Goal: Find specific page/section: Find specific page/section

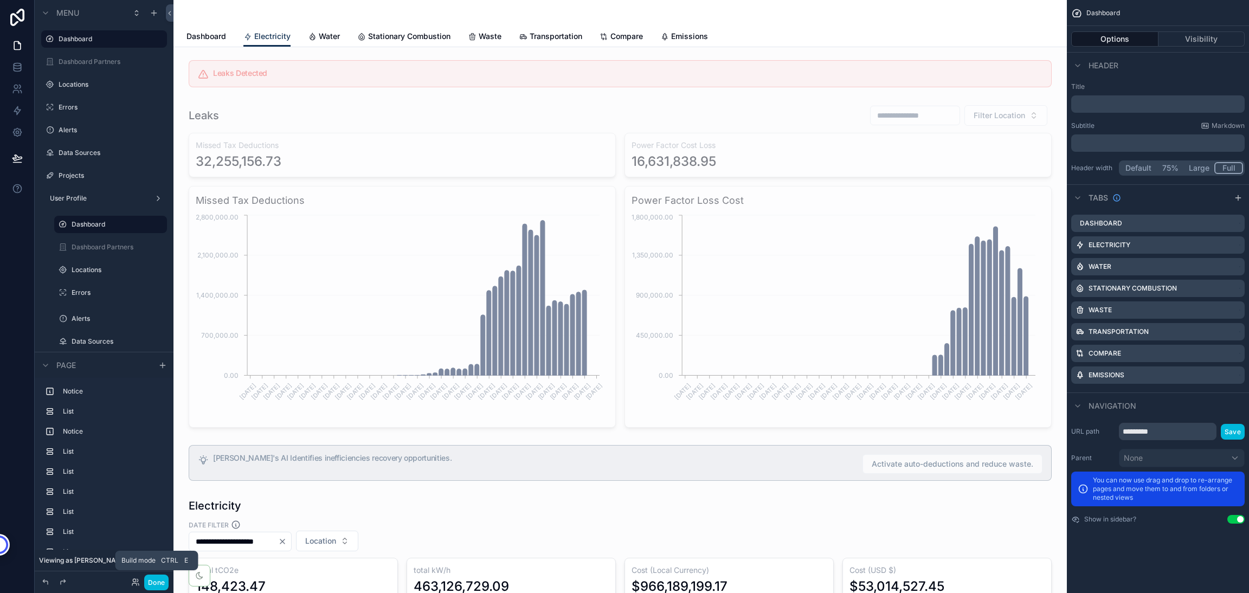
click at [324, 36] on span "Water" at bounding box center [329, 36] width 21 height 11
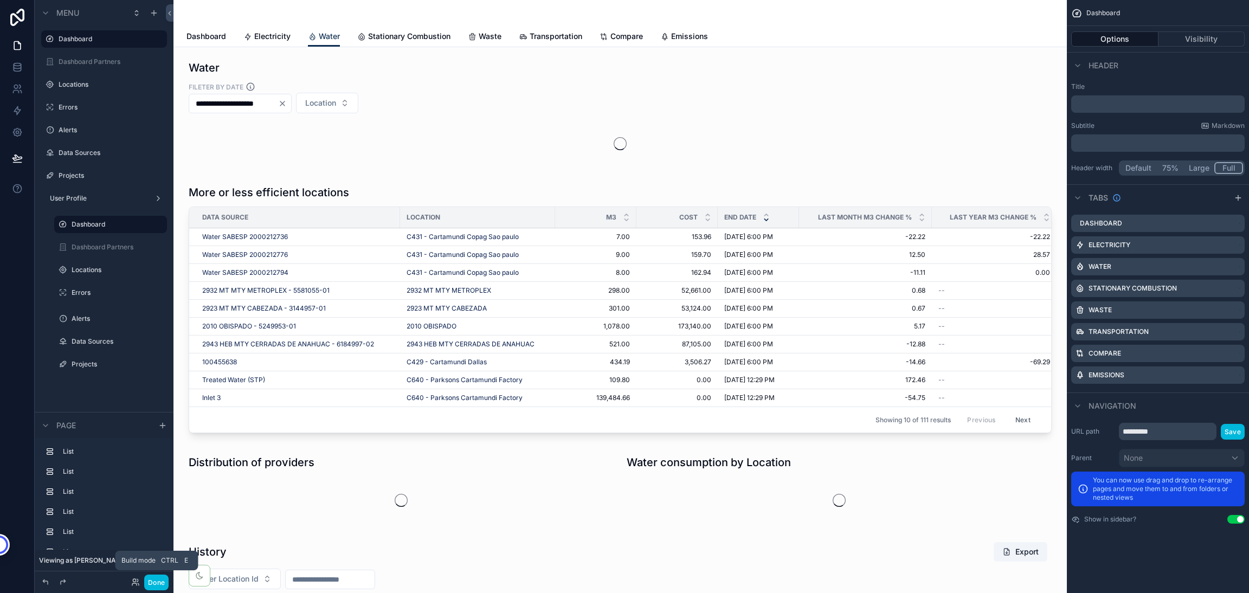
click at [307, 101] on div "scrollable content" at bounding box center [620, 114] width 876 height 116
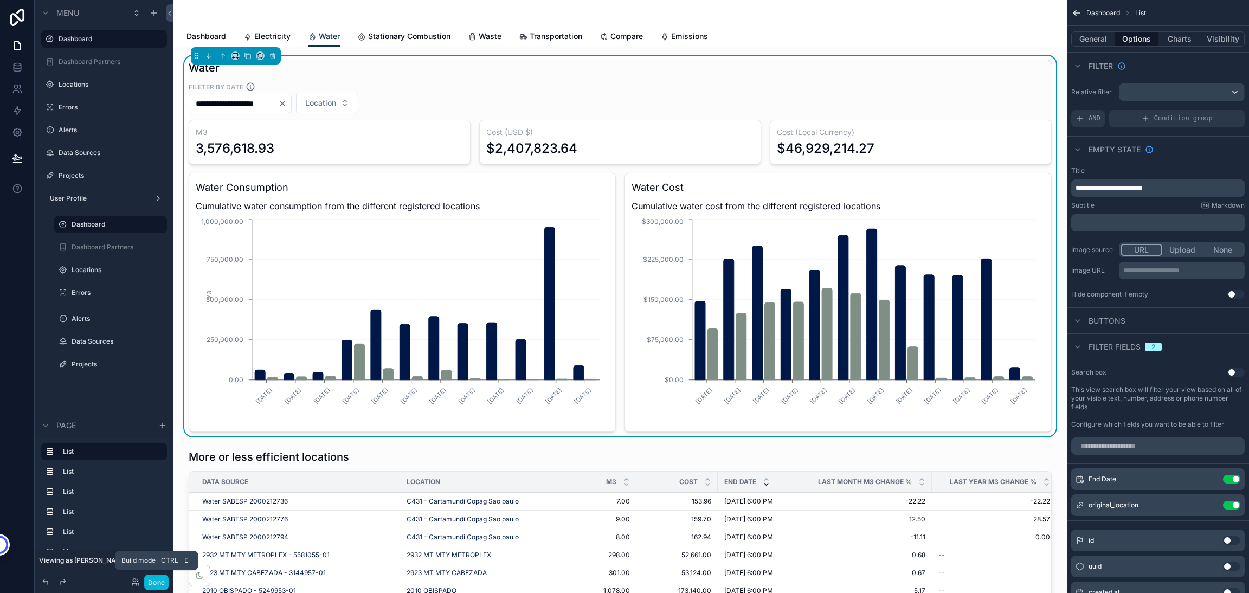
click at [287, 106] on icon "Clear" at bounding box center [282, 103] width 9 height 9
click at [160, 584] on button "Done" at bounding box center [156, 583] width 24 height 16
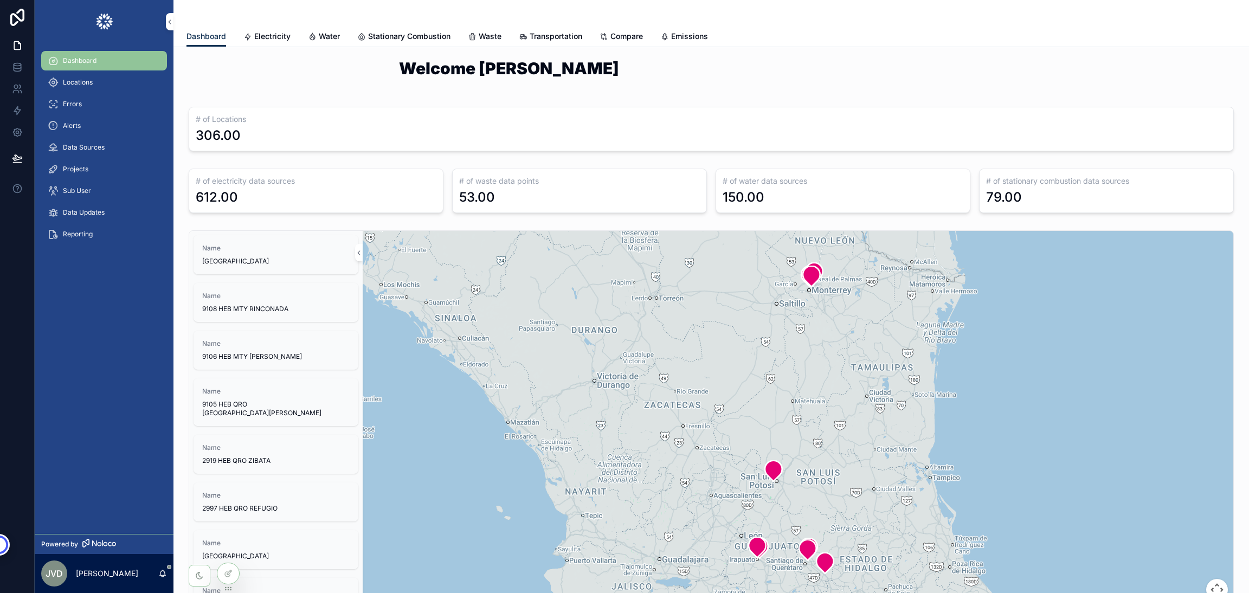
click at [689, 36] on span "Emissions" at bounding box center [689, 36] width 37 height 11
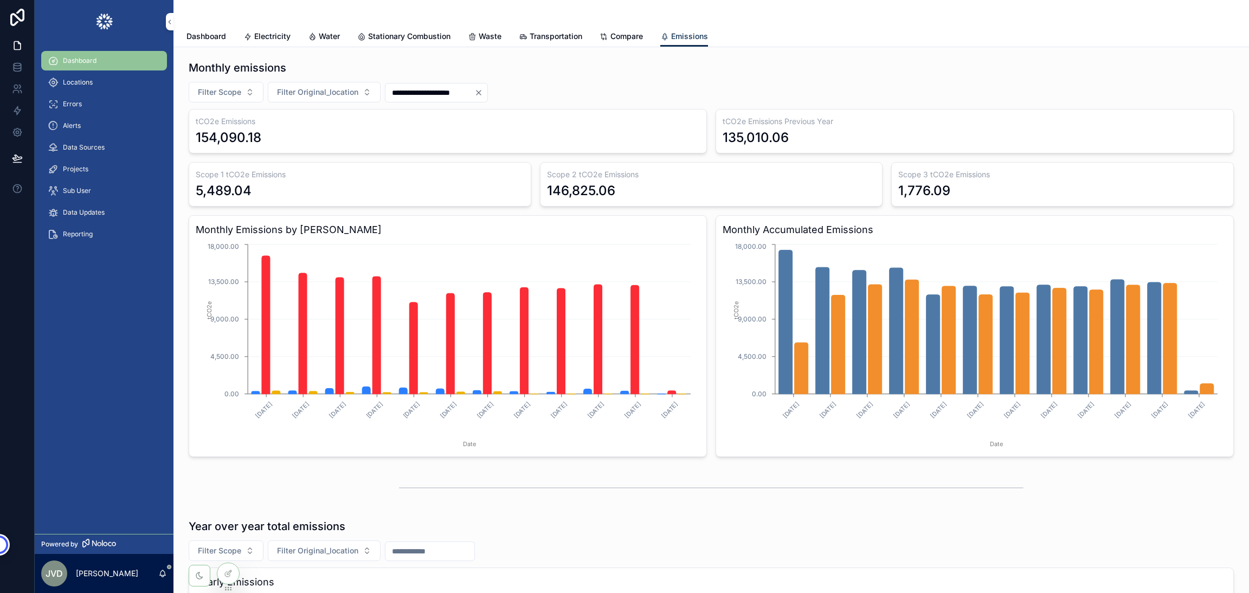
click at [483, 92] on icon "Clear" at bounding box center [478, 92] width 9 height 9
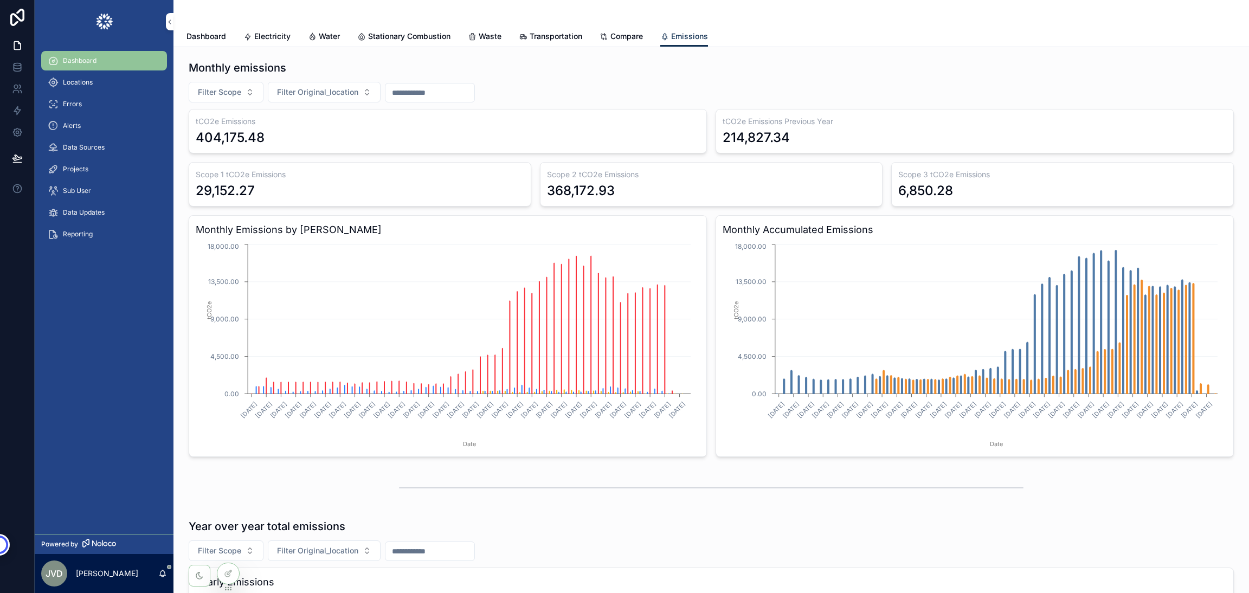
click at [330, 36] on span "Water" at bounding box center [329, 36] width 21 height 11
